Goal: Task Accomplishment & Management: Manage account settings

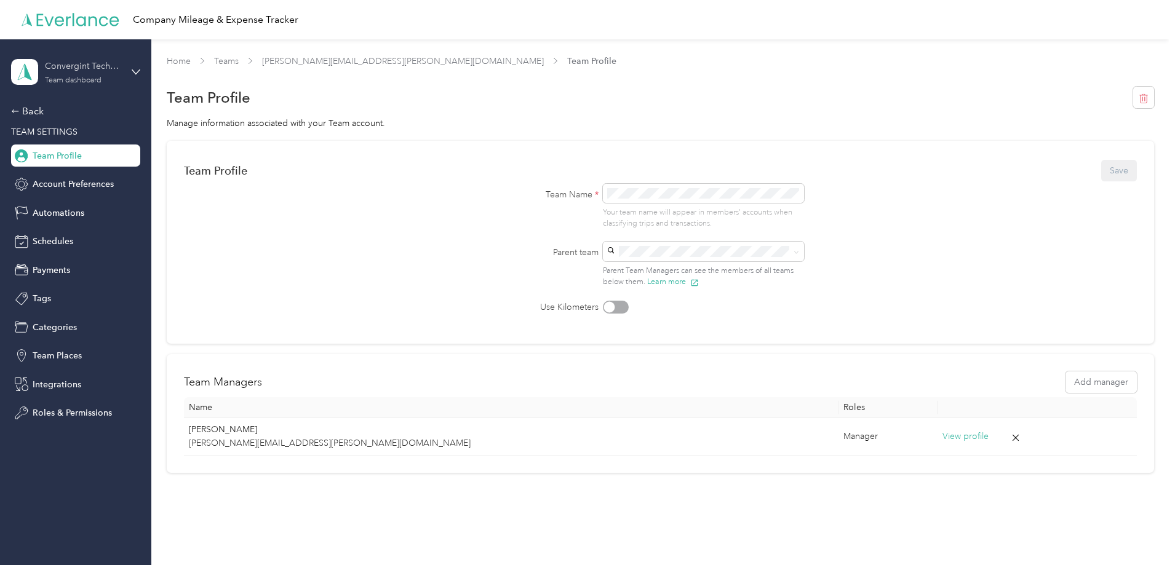
click at [63, 66] on div "Convergint Technologies" at bounding box center [83, 66] width 77 height 13
click at [45, 196] on div "Log out" at bounding box center [45, 196] width 47 height 13
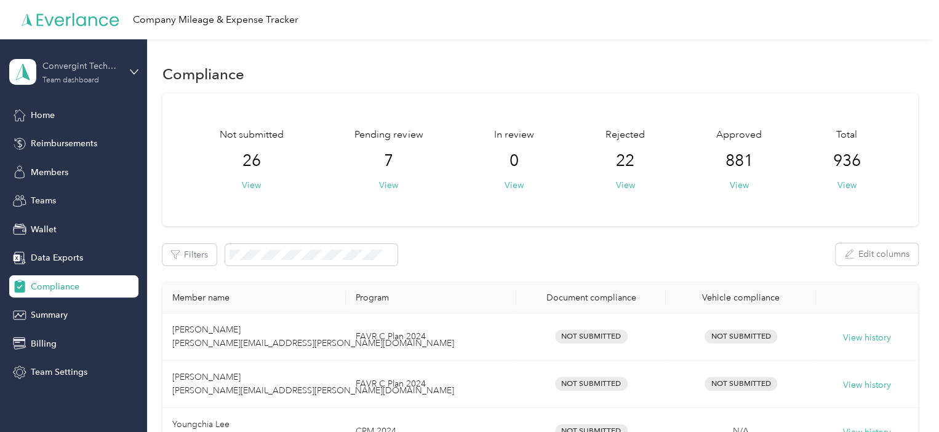
click at [85, 63] on div "Convergint Technologies" at bounding box center [80, 66] width 77 height 13
click at [52, 194] on div "Log out" at bounding box center [43, 196] width 47 height 13
